Goal: Transaction & Acquisition: Purchase product/service

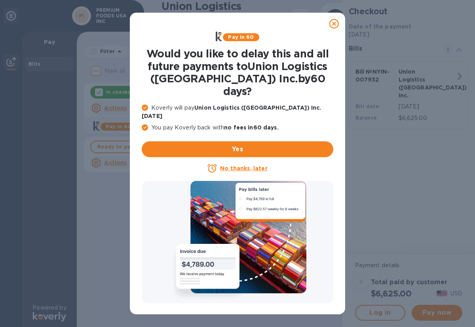
click at [341, 24] on div at bounding box center [334, 24] width 16 height 16
click at [337, 23] on icon at bounding box center [333, 23] width 9 height 9
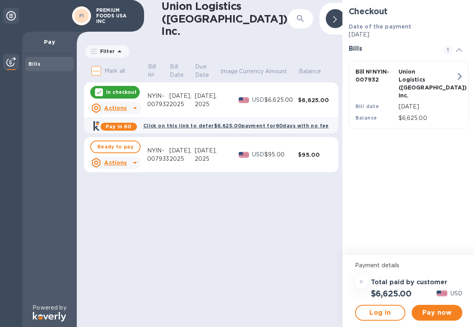
click at [129, 107] on div at bounding box center [135, 108] width 13 height 13
click at [129, 107] on div at bounding box center [237, 163] width 475 height 327
click at [129, 107] on div at bounding box center [135, 108] width 13 height 13
click at [128, 134] on b "Open bill" at bounding box center [125, 134] width 26 height 6
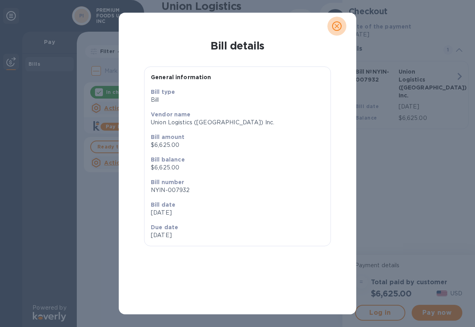
click at [336, 22] on icon "close" at bounding box center [337, 26] width 8 height 8
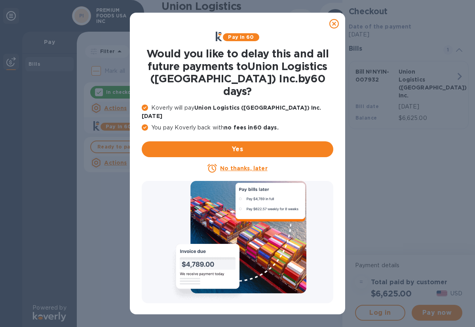
click at [336, 23] on icon at bounding box center [333, 23] width 9 height 9
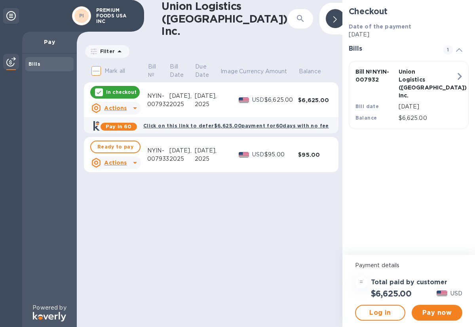
click at [97, 65] on input "Mark all" at bounding box center [96, 70] width 17 height 17
checkbox input "true"
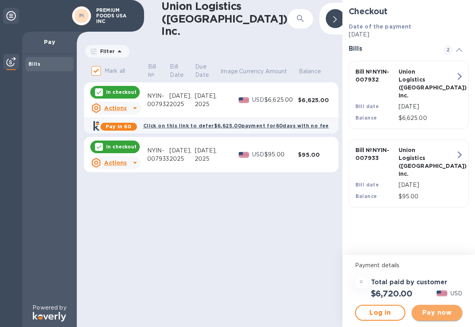
click at [434, 312] on span "Pay now" at bounding box center [437, 312] width 38 height 9
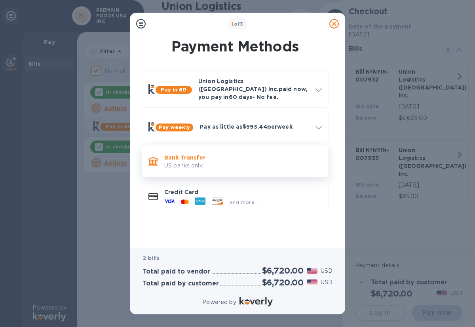
click at [252, 164] on div "Bank Transfer US banks only." at bounding box center [243, 161] width 164 height 23
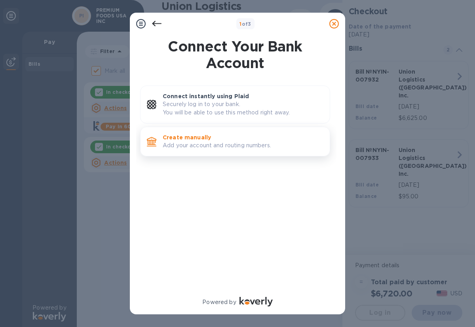
click at [221, 147] on p "Add your account and routing numbers." at bounding box center [243, 145] width 161 height 8
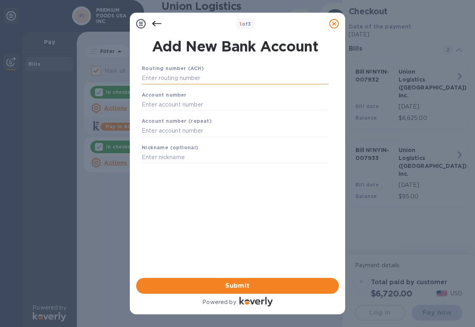
click at [206, 83] on input "text" at bounding box center [235, 78] width 187 height 12
paste input "226070474"
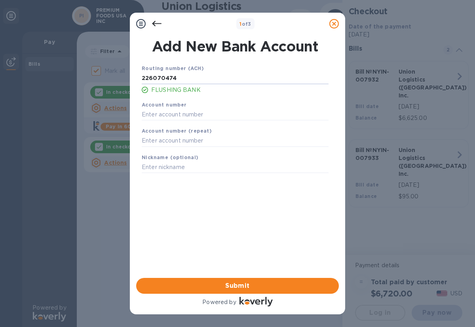
type input "226070474"
click at [200, 103] on div "Account number" at bounding box center [234, 110] width 193 height 26
click at [200, 113] on input "text" at bounding box center [235, 114] width 187 height 12
type input "8900201841"
click at [220, 142] on input "text" at bounding box center [235, 141] width 187 height 12
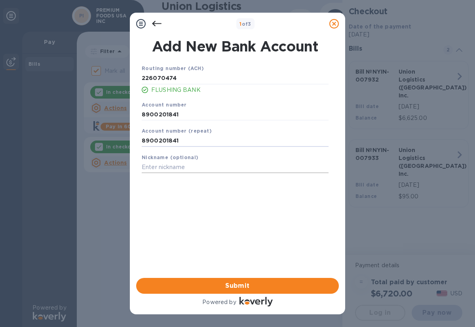
type input "8900201841"
click at [214, 164] on input "text" at bounding box center [235, 167] width 187 height 12
type input "PREMIUM"
click at [237, 287] on span "Submit" at bounding box center [237, 285] width 190 height 9
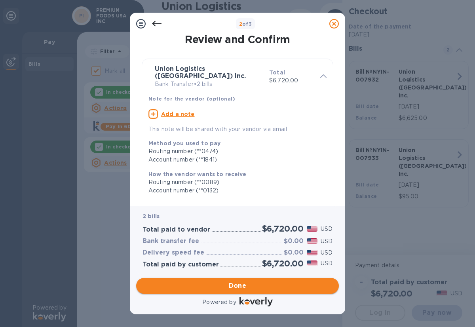
click at [248, 282] on span "Done" at bounding box center [237, 285] width 190 height 9
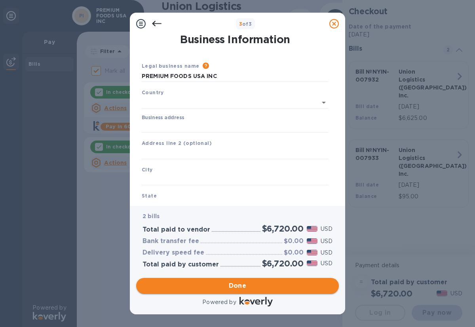
type input "[GEOGRAPHIC_DATA]"
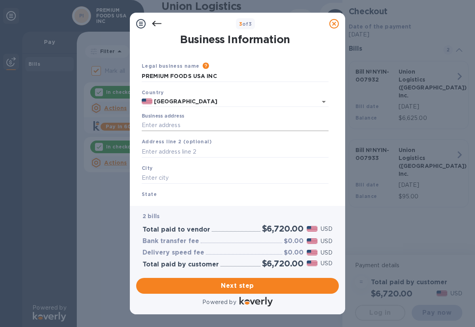
click at [180, 127] on input "Business address" at bounding box center [235, 125] width 187 height 12
type input "[STREET_ADDRESS]"
type input "NY"
type input "11377"
click at [180, 182] on input "text" at bounding box center [235, 178] width 187 height 12
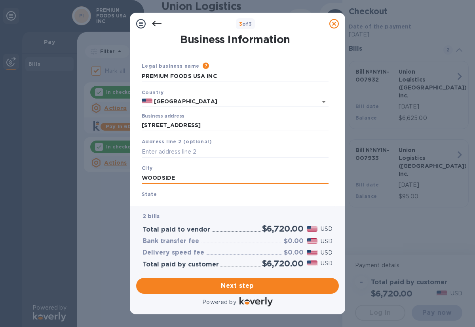
scroll to position [57, 0]
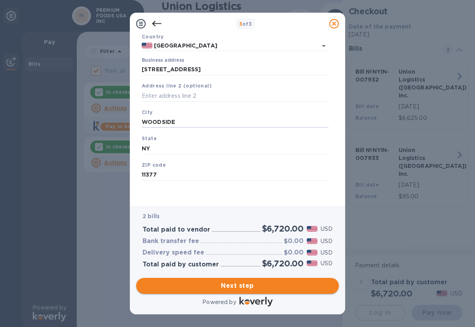
type input "WOODSIDE"
click at [199, 289] on span "Next step" at bounding box center [237, 285] width 190 height 9
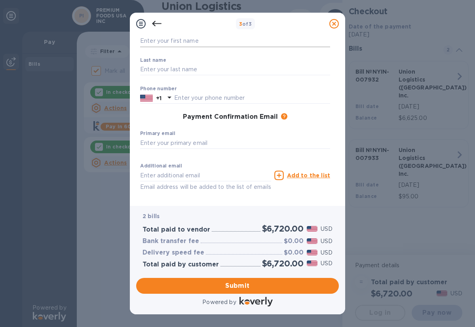
click at [192, 43] on input "text" at bounding box center [235, 41] width 190 height 12
type input "MAHPARA"
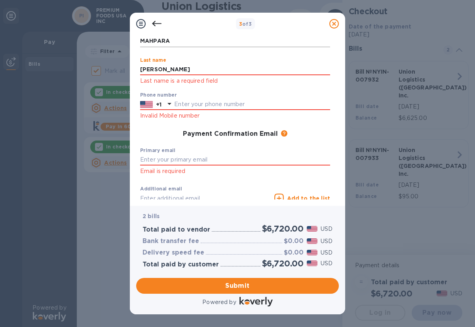
type input "[PERSON_NAME]"
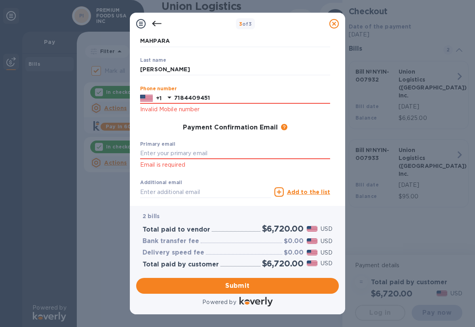
type input "7184409451"
click at [206, 163] on p "Email is required" at bounding box center [235, 164] width 190 height 9
click at [206, 150] on input "text" at bounding box center [235, 154] width 190 height 12
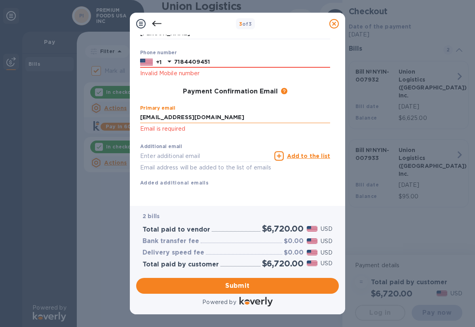
scroll to position [102, 0]
type input "[EMAIL_ADDRESS][DOMAIN_NAME]"
click at [204, 286] on span "Submit" at bounding box center [237, 285] width 190 height 9
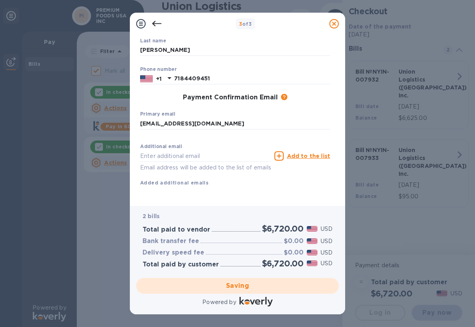
checkbox input "false"
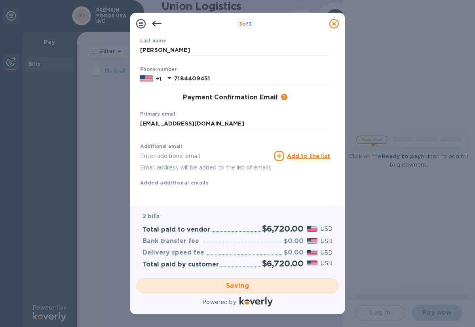
scroll to position [0, 0]
